Goal: Task Accomplishment & Management: Manage account settings

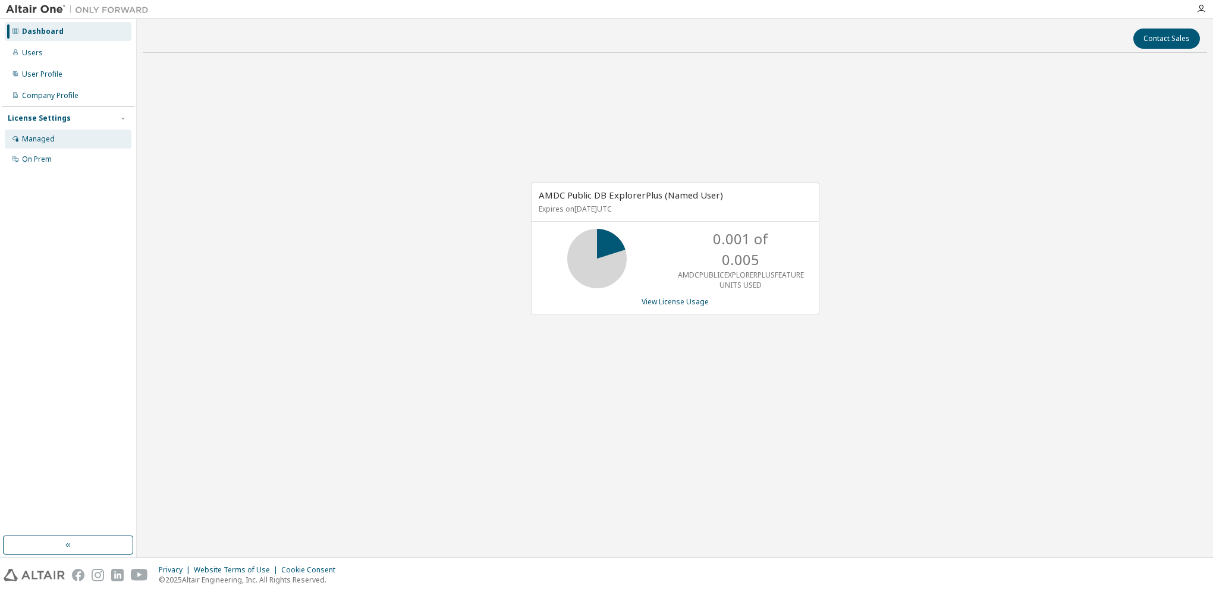
click at [39, 143] on div "Managed" at bounding box center [38, 139] width 33 height 10
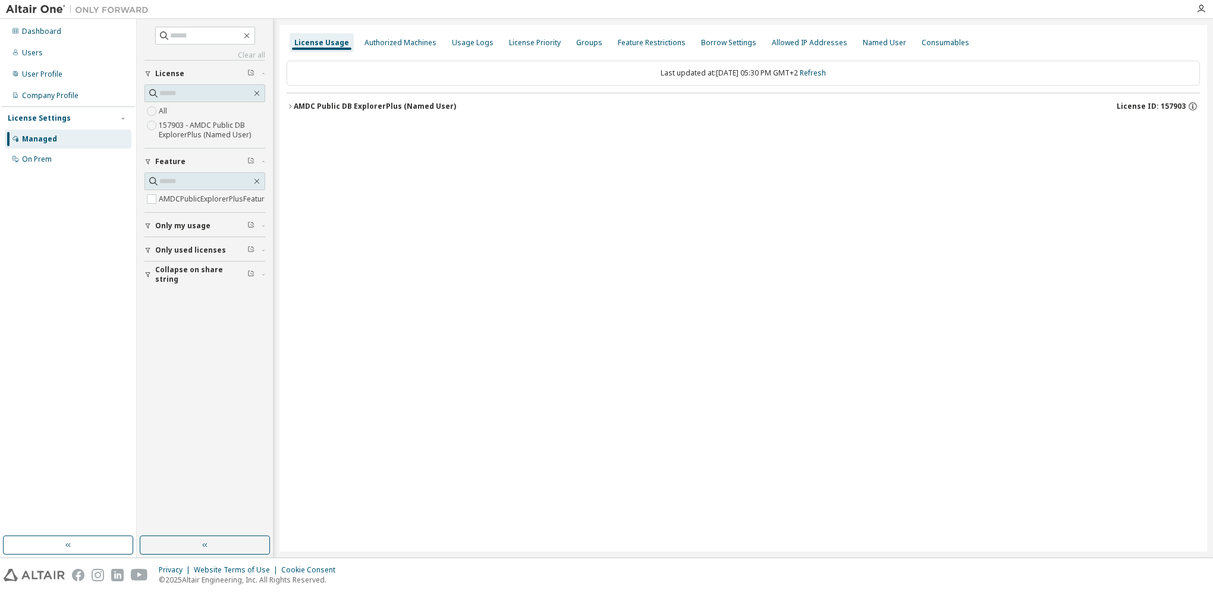
click at [209, 129] on label "157903 - AMDC Public DB ExplorerPlus (Named User)" at bounding box center [212, 130] width 106 height 24
click at [870, 42] on div "Named User" at bounding box center [884, 43] width 43 height 10
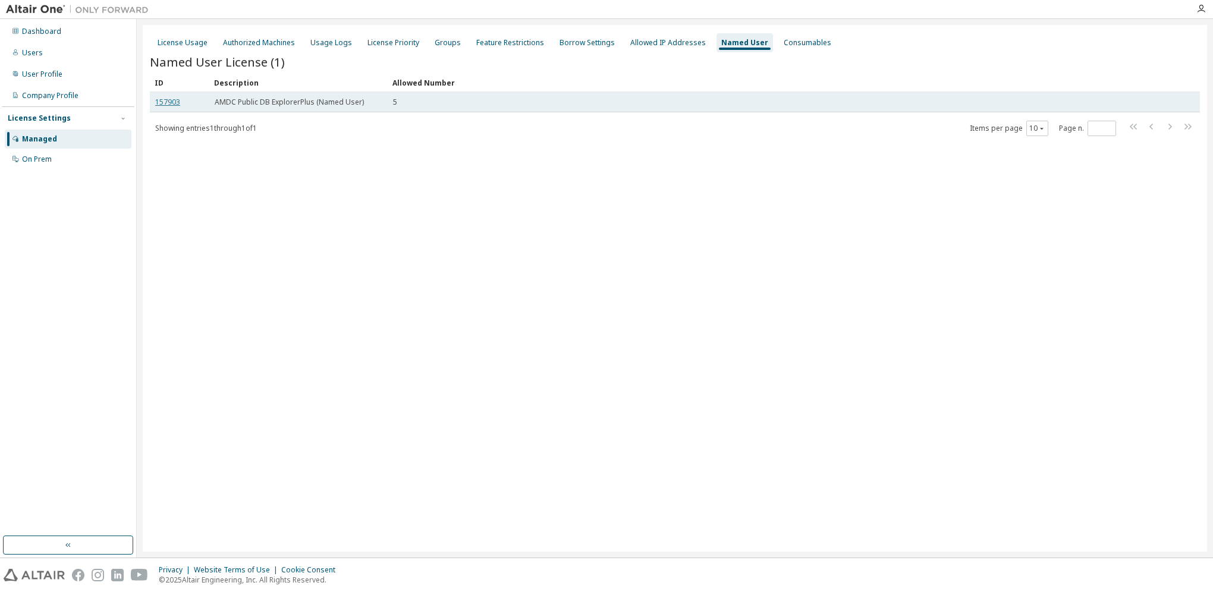
click at [163, 102] on link "157903" at bounding box center [167, 102] width 25 height 10
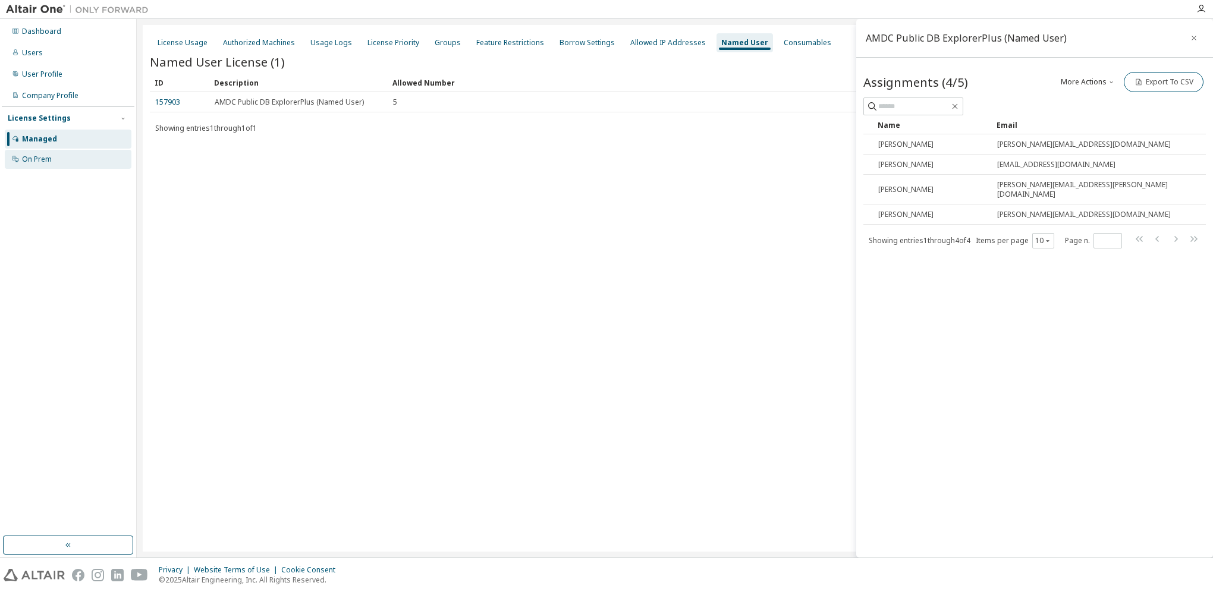
click at [36, 157] on div "On Prem" at bounding box center [37, 160] width 30 height 10
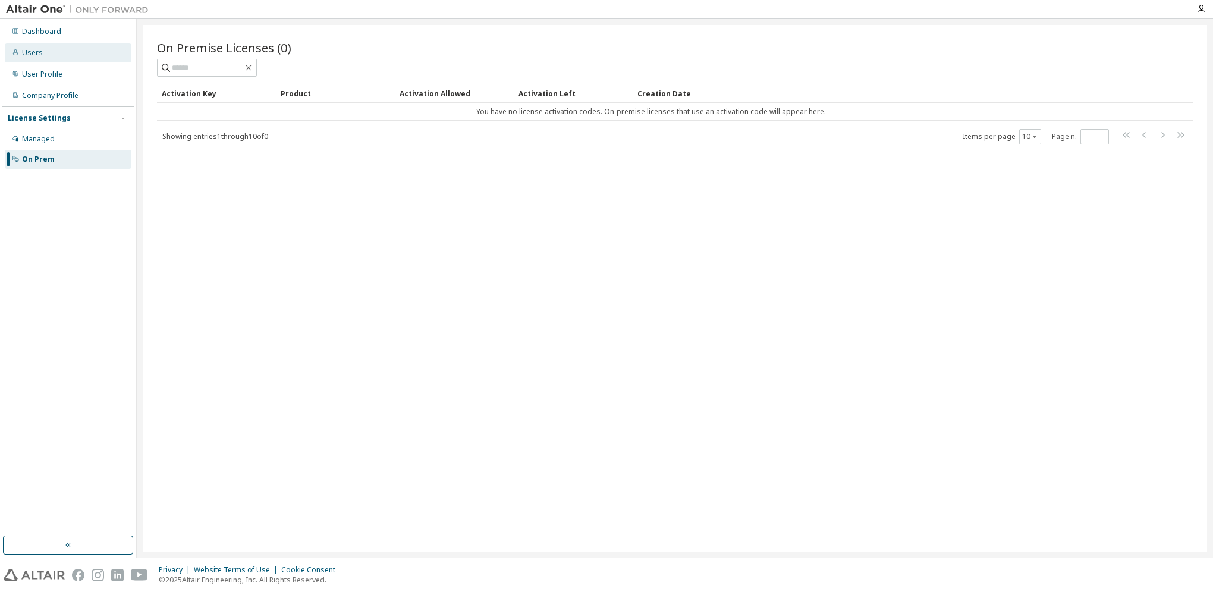
click at [40, 53] on div "Users" at bounding box center [32, 53] width 21 height 10
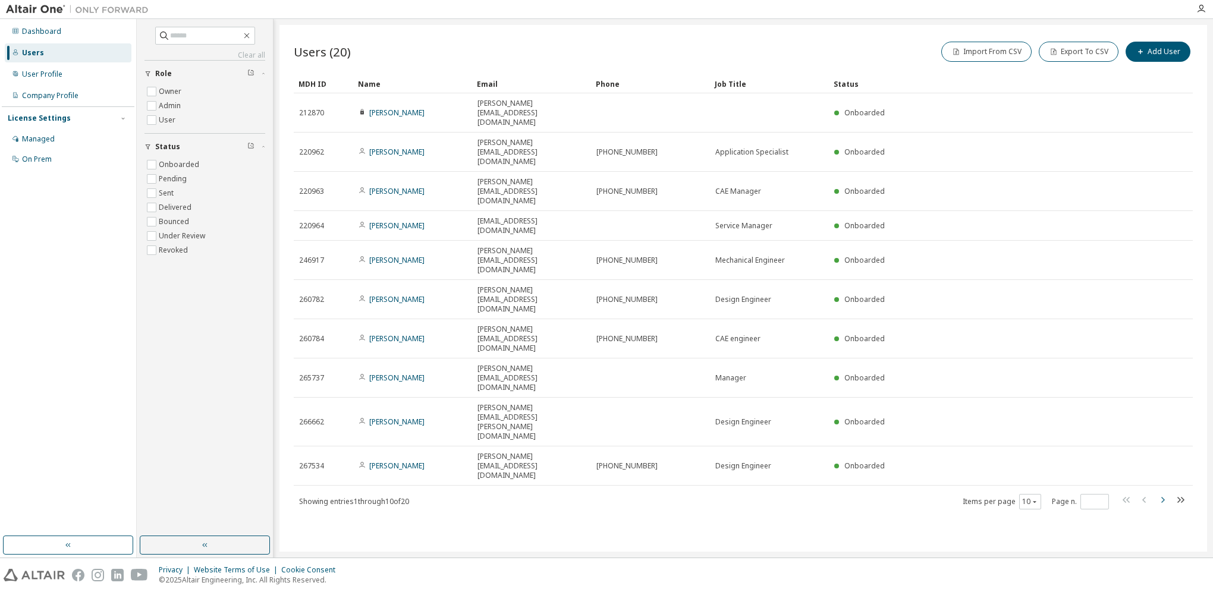
click at [1164, 493] on icon "button" at bounding box center [1162, 500] width 14 height 14
type input "*"
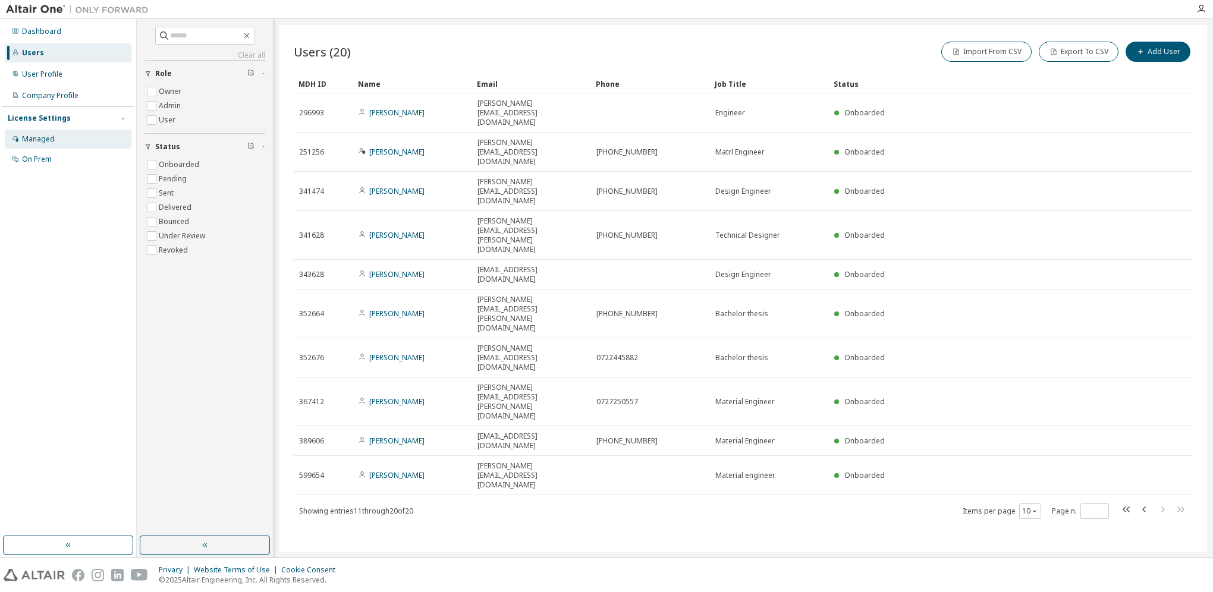
click at [40, 139] on div "Managed" at bounding box center [38, 139] width 33 height 10
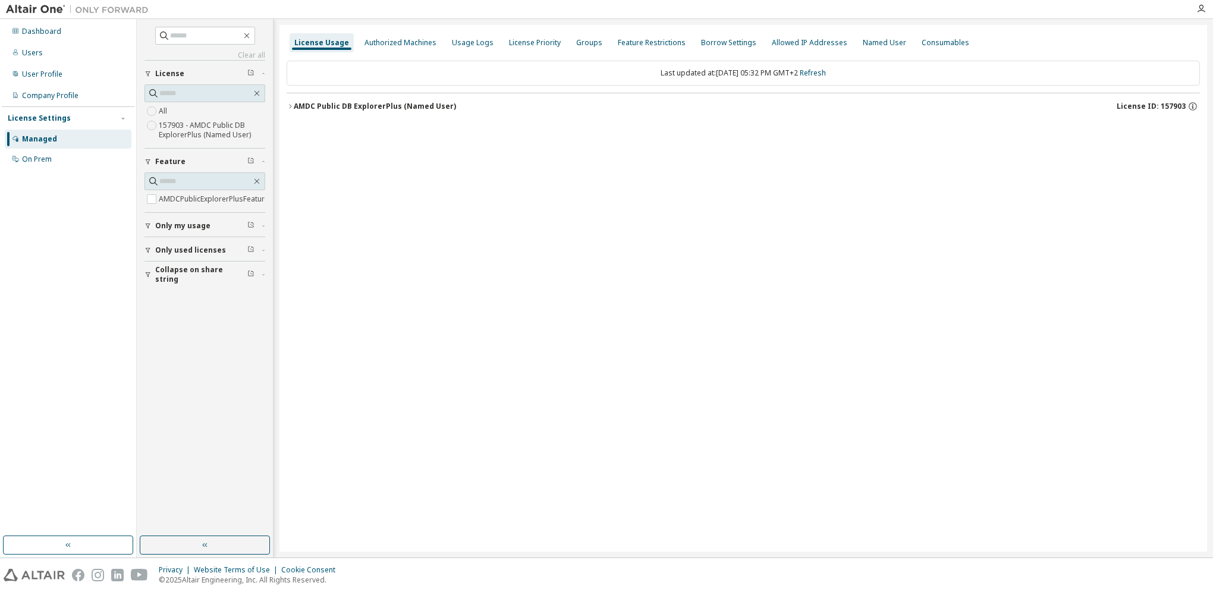
click at [342, 102] on div "AMDC Public DB ExplorerPlus (Named User)" at bounding box center [375, 107] width 162 height 10
